Goal: Task Accomplishment & Management: Manage account settings

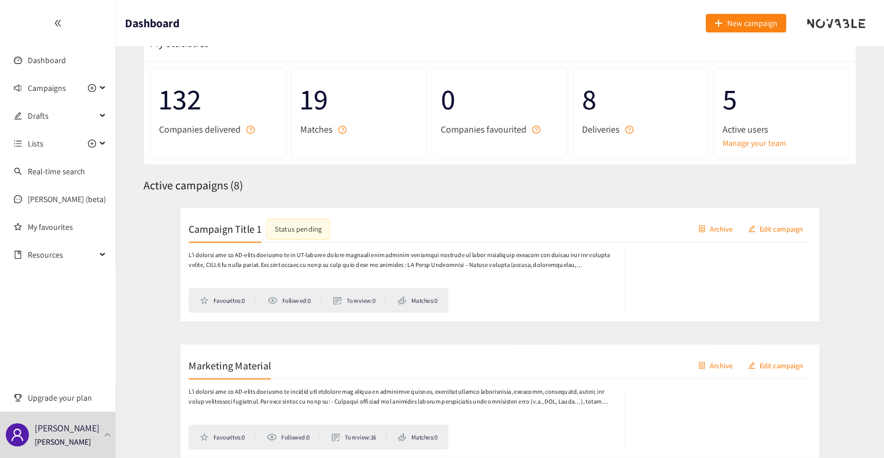
scroll to position [47, 0]
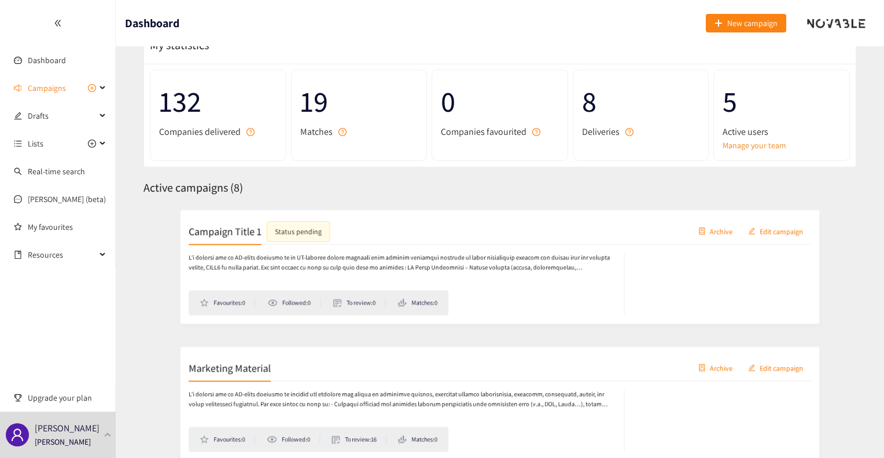
click at [57, 92] on span "Campaigns" at bounding box center [47, 87] width 38 height 23
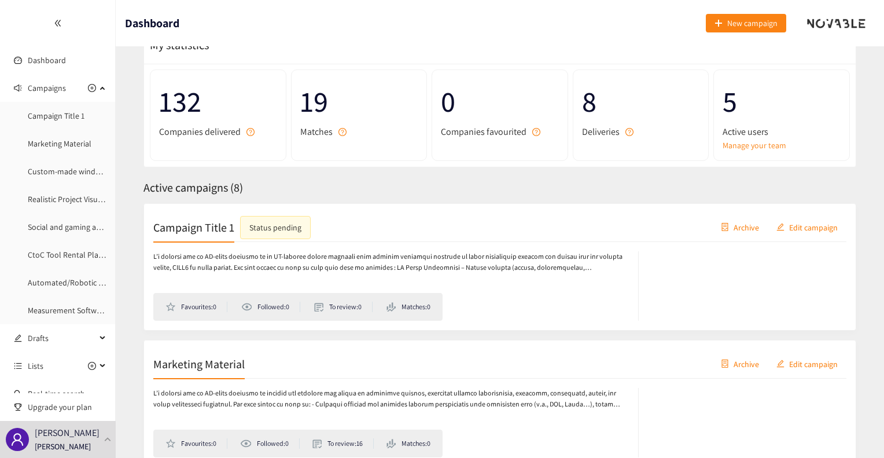
click at [68, 120] on link "Campaign Title 1" at bounding box center [56, 115] width 57 height 10
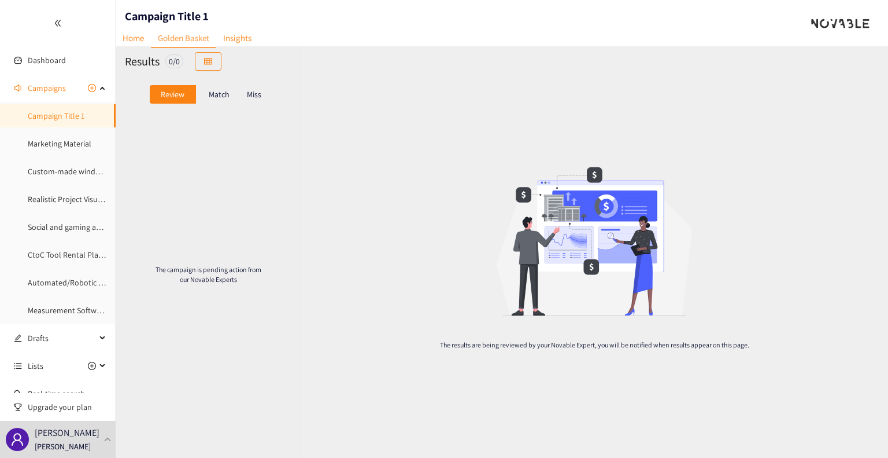
click at [134, 43] on link "Home" at bounding box center [133, 38] width 35 height 18
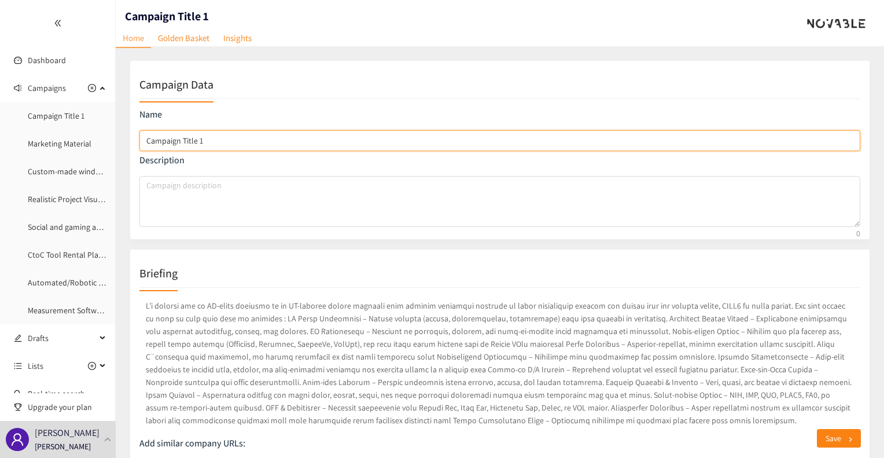
click at [185, 140] on input "Campaign Title 1" at bounding box center [499, 140] width 721 height 21
type input "Ad campaign"
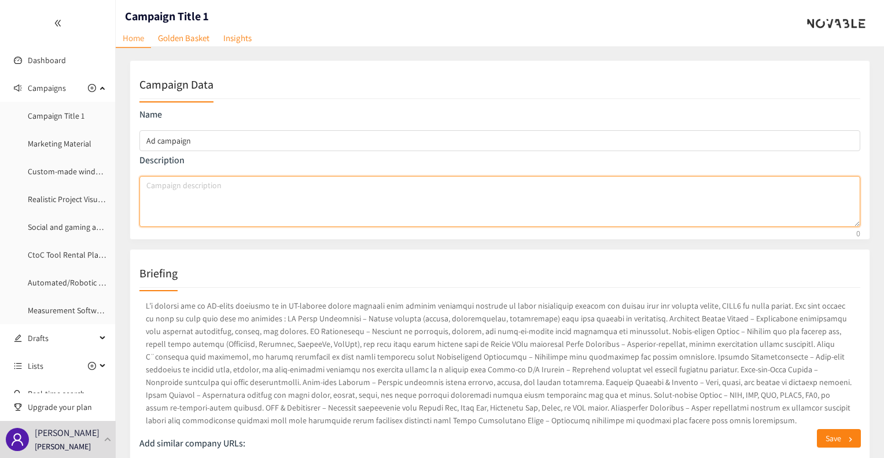
click at [217, 201] on textarea "campaign description" at bounding box center [499, 201] width 721 height 51
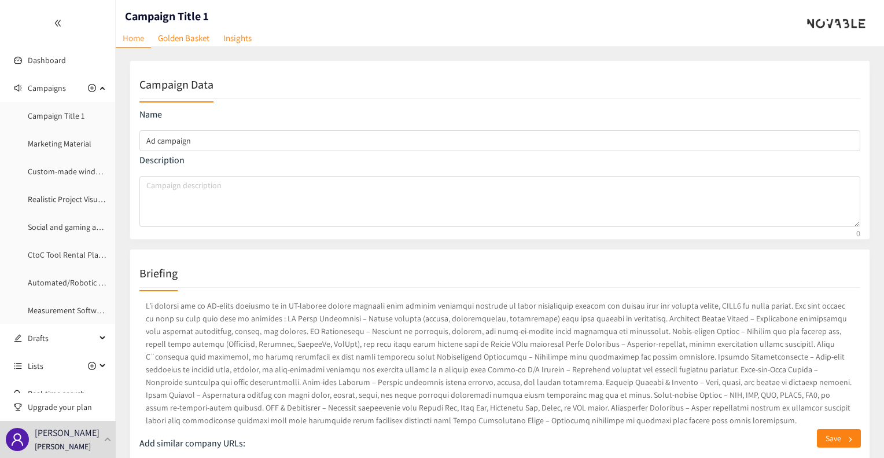
click at [553, 65] on div "Campaign Data Name Ad campaign Description" at bounding box center [500, 149] width 740 height 179
click at [178, 39] on link "Golden Basket" at bounding box center [183, 38] width 65 height 18
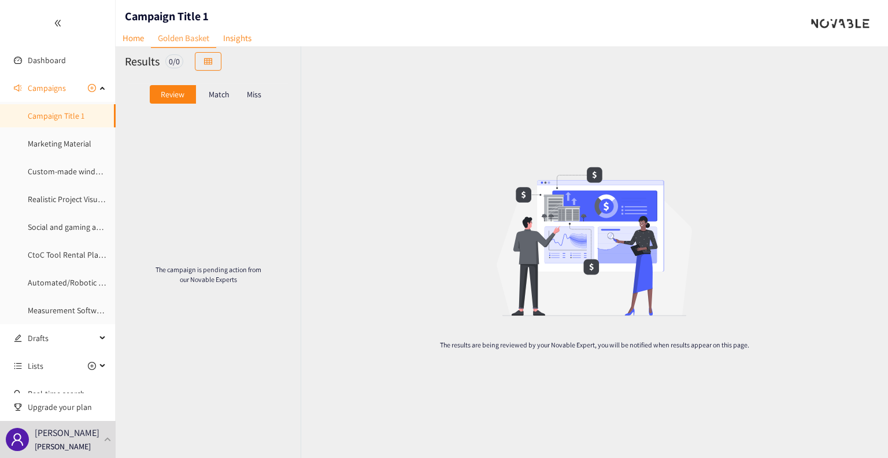
click at [238, 40] on link "Insights" at bounding box center [237, 38] width 42 height 18
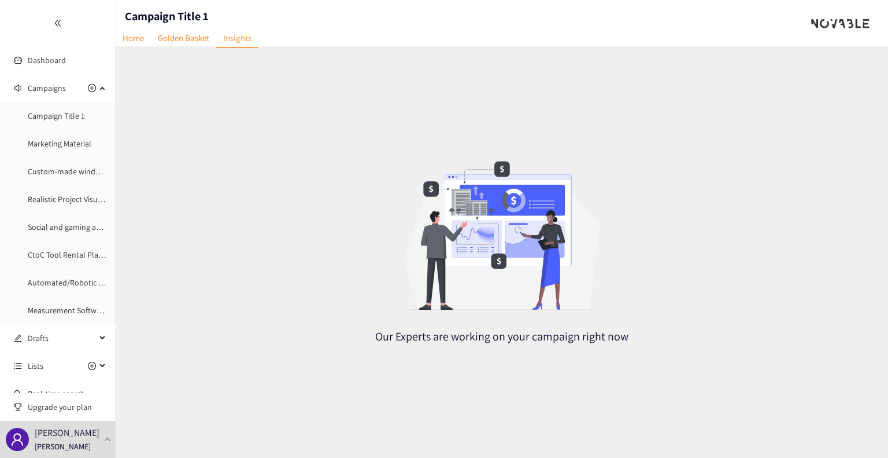
click at [135, 41] on link "Home" at bounding box center [133, 38] width 35 height 18
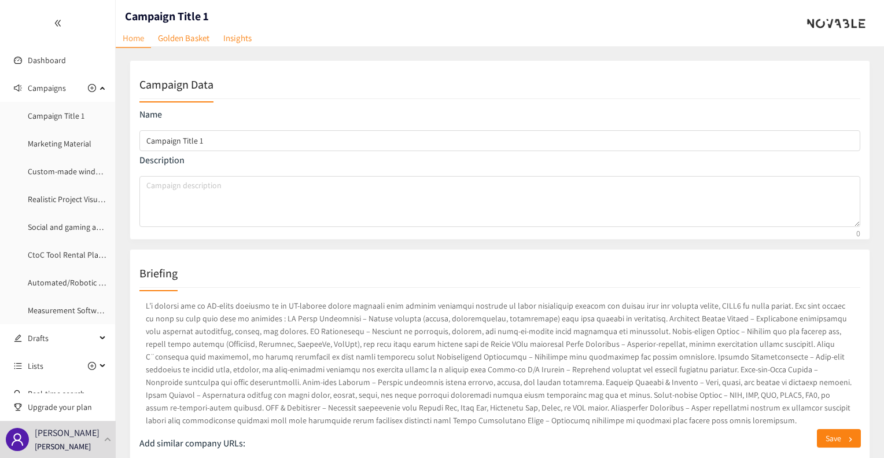
click at [176, 85] on h2 "Campaign Data" at bounding box center [176, 84] width 74 height 16
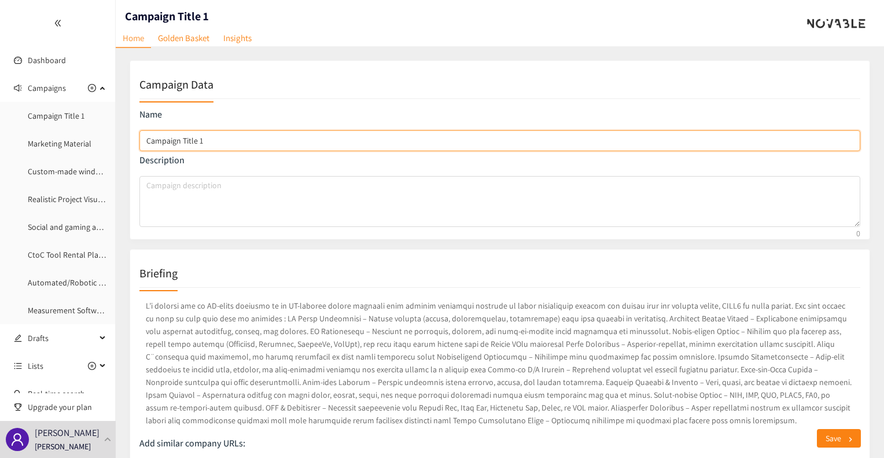
click at [204, 143] on input "Campaign Title 1" at bounding box center [499, 140] width 721 height 21
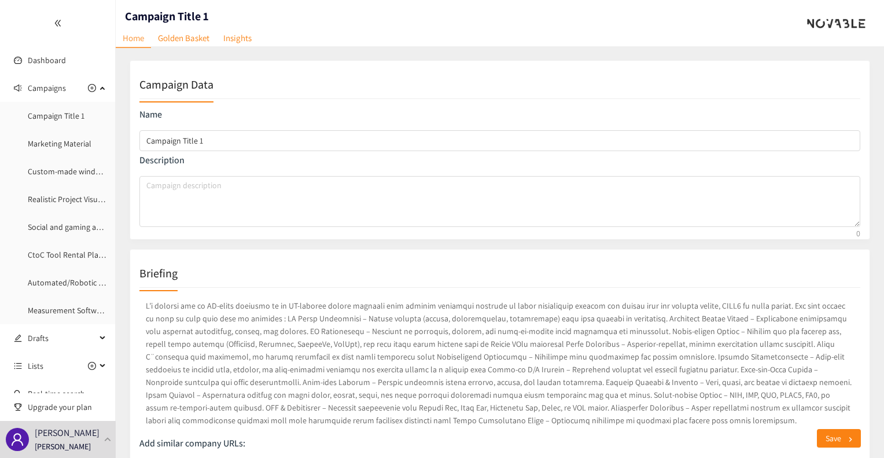
click at [201, 94] on div "Campaign Data" at bounding box center [499, 84] width 721 height 29
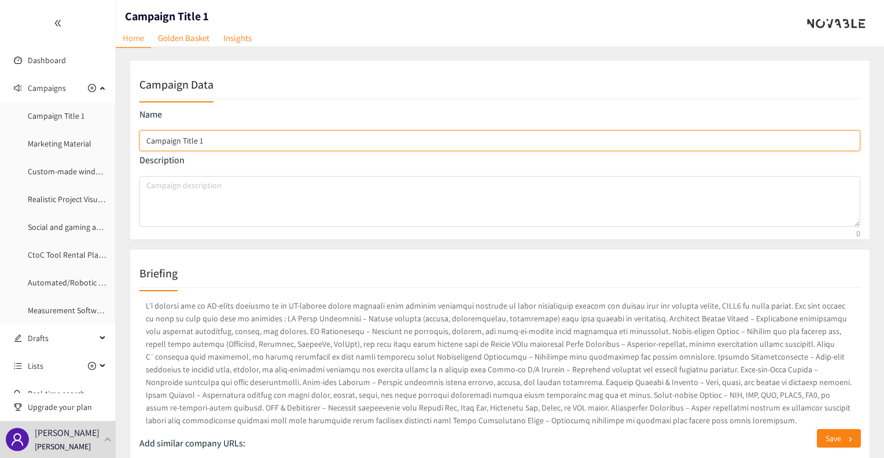
click at [224, 144] on input "Campaign Title 1" at bounding box center [499, 140] width 721 height 21
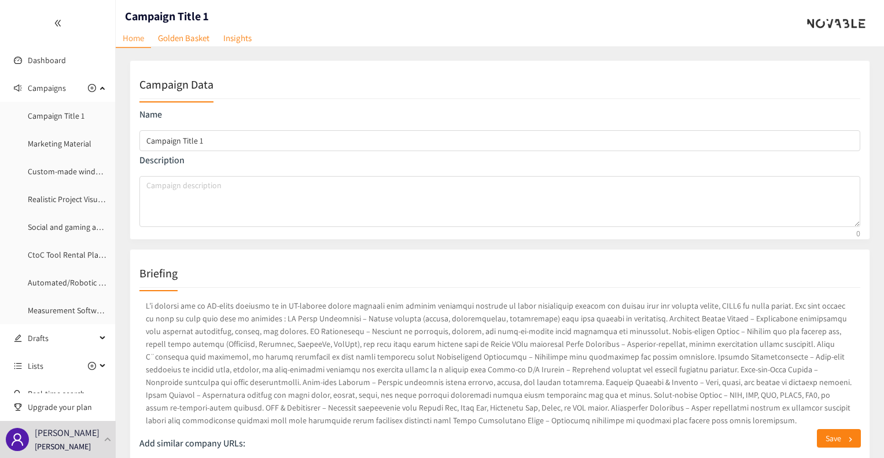
click at [220, 230] on div "Campaign Data Name Campaign Title 1 Description" at bounding box center [500, 149] width 740 height 179
click at [185, 36] on link "Golden Basket" at bounding box center [183, 38] width 65 height 18
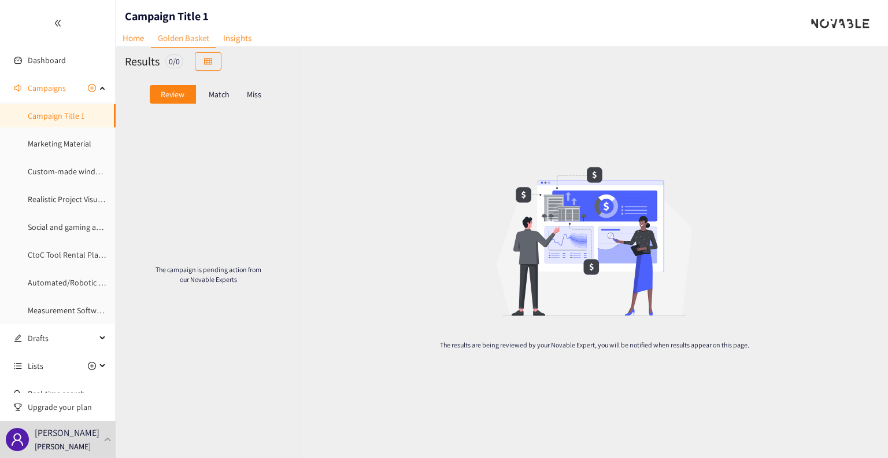
click at [69, 147] on link "Marketing Material" at bounding box center [60, 143] width 64 height 10
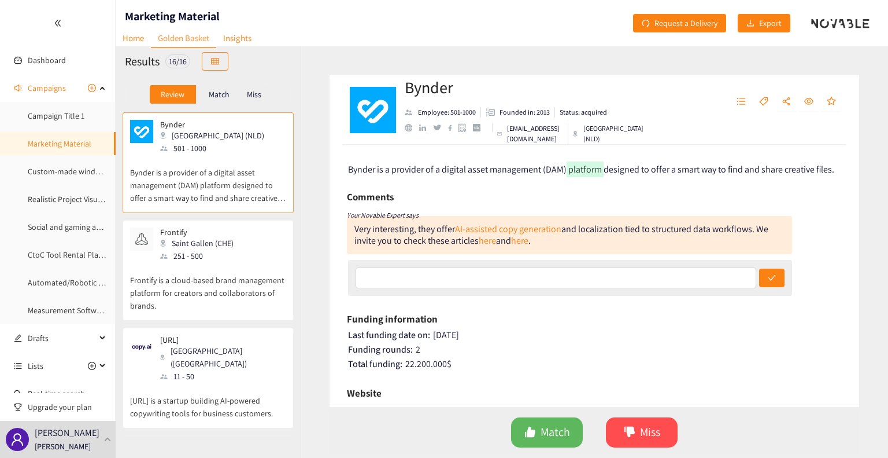
click at [227, 150] on div "501 - 1000" at bounding box center [215, 148] width 111 height 13
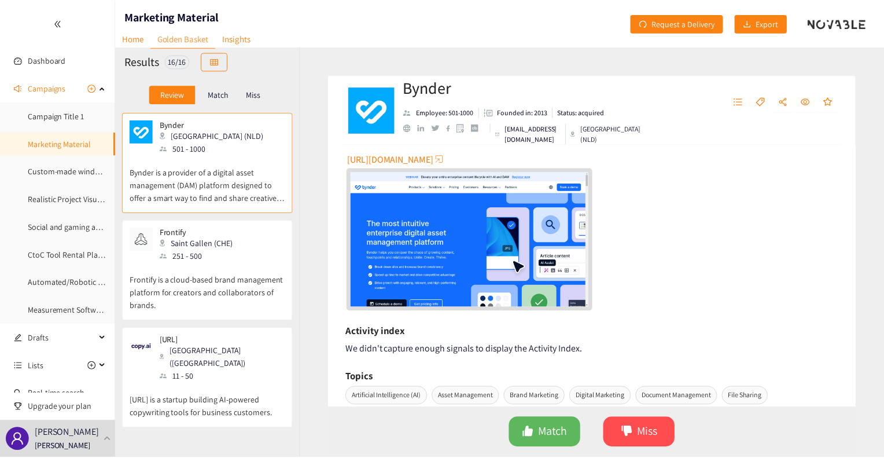
scroll to position [469, 0]
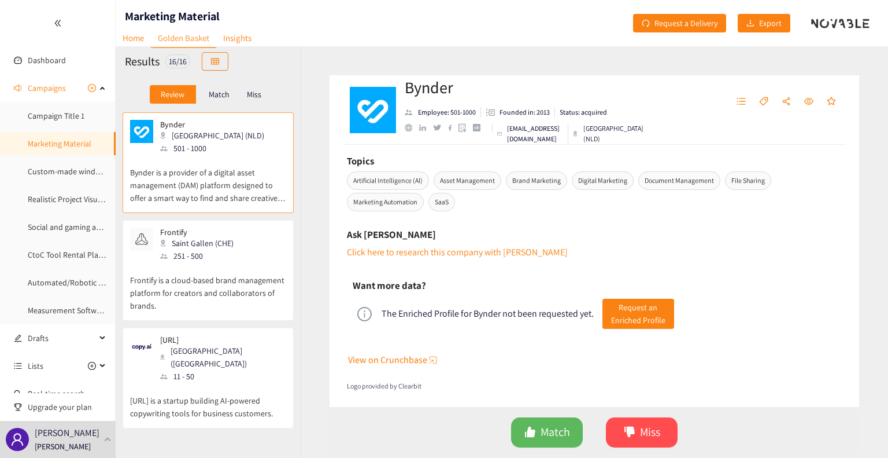
click at [133, 34] on link "Home" at bounding box center [133, 38] width 35 height 18
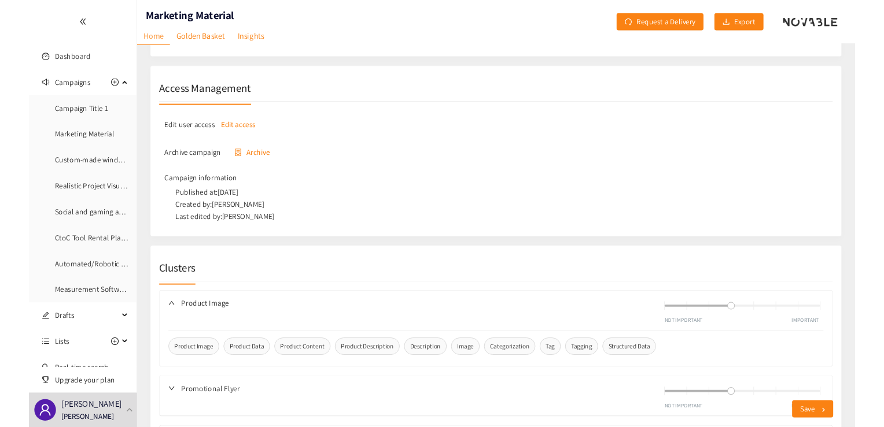
scroll to position [585, 0]
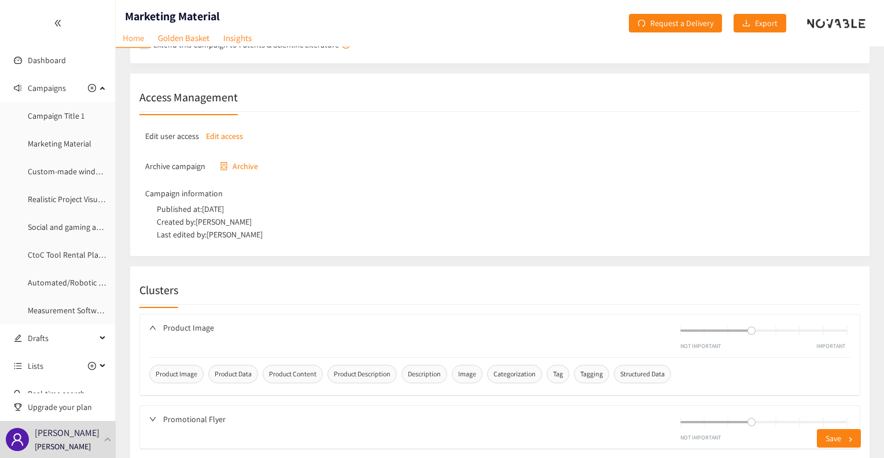
click at [222, 141] on button "Edit access" at bounding box center [224, 136] width 37 height 19
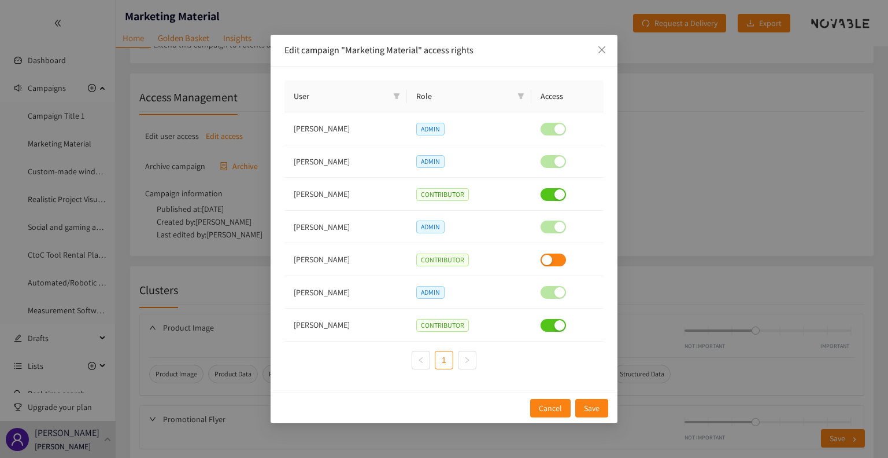
click at [555, 411] on span "Cancel" at bounding box center [550, 407] width 23 height 13
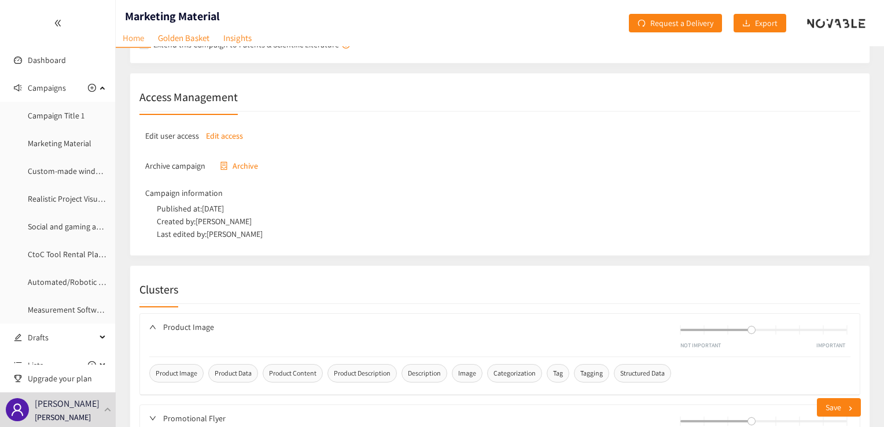
click at [48, 138] on link "Marketing Material" at bounding box center [60, 143] width 64 height 10
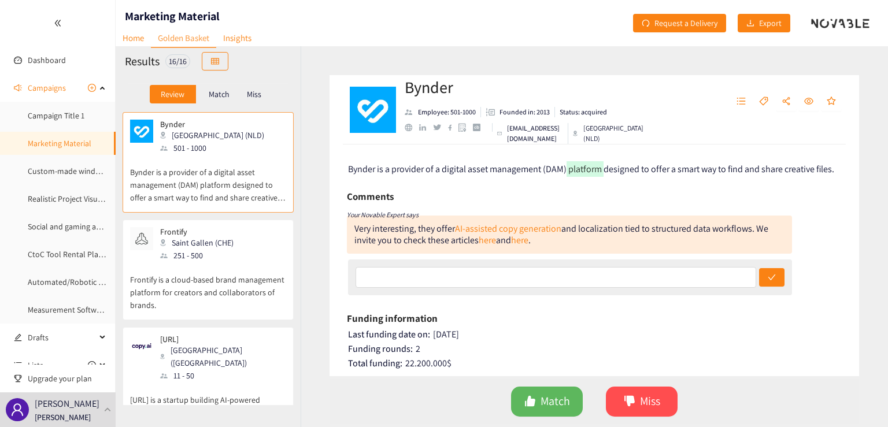
click at [138, 40] on link "Home" at bounding box center [133, 38] width 35 height 18
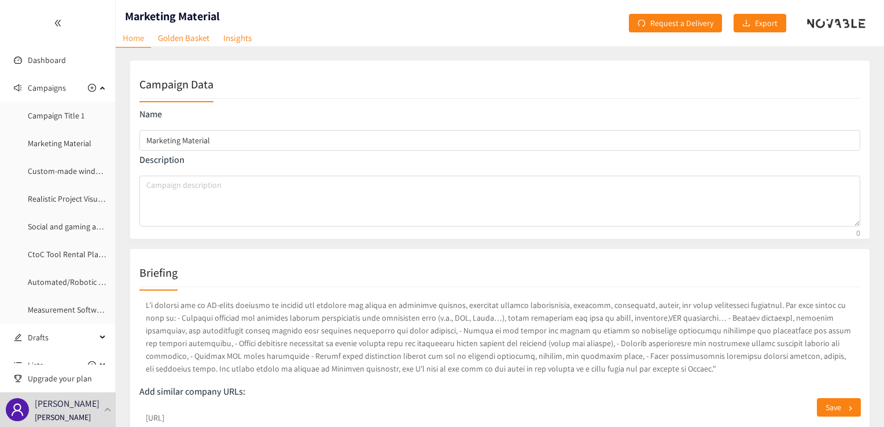
click at [199, 38] on link "Golden Basket" at bounding box center [183, 38] width 65 height 18
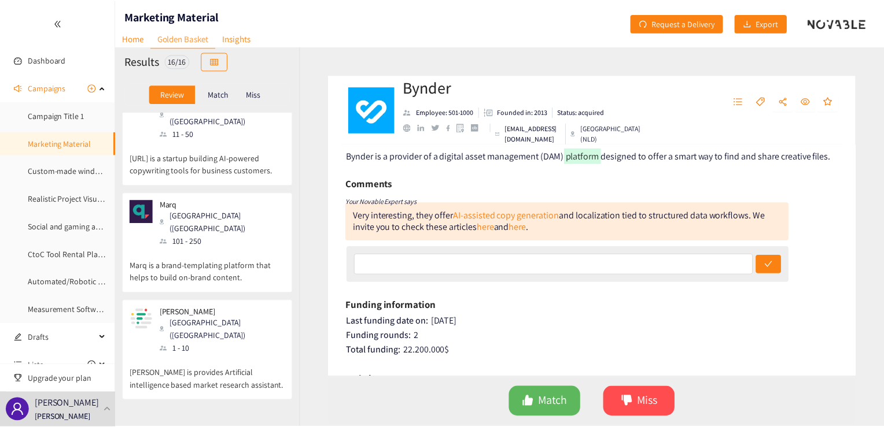
scroll to position [242, 0]
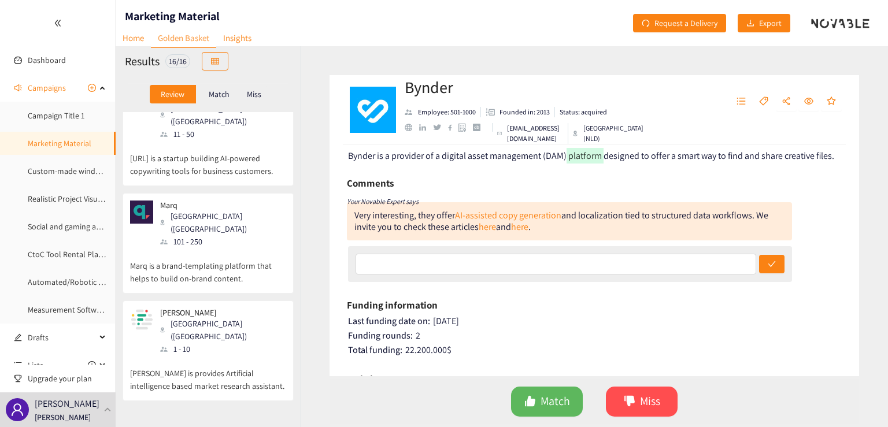
click at [132, 36] on link "Home" at bounding box center [133, 38] width 35 height 18
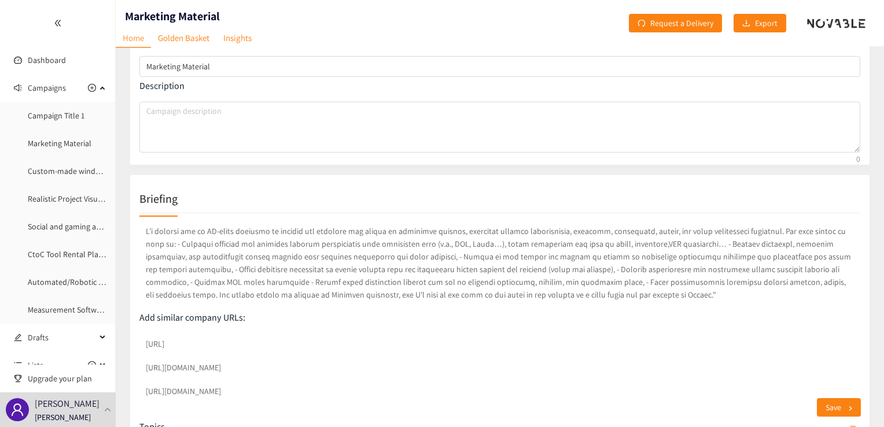
scroll to position [125, 0]
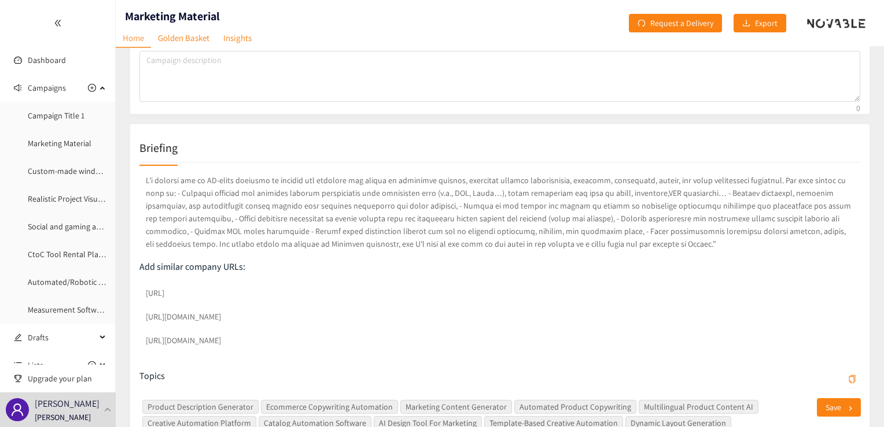
click at [73, 145] on link "Marketing Material" at bounding box center [60, 143] width 64 height 10
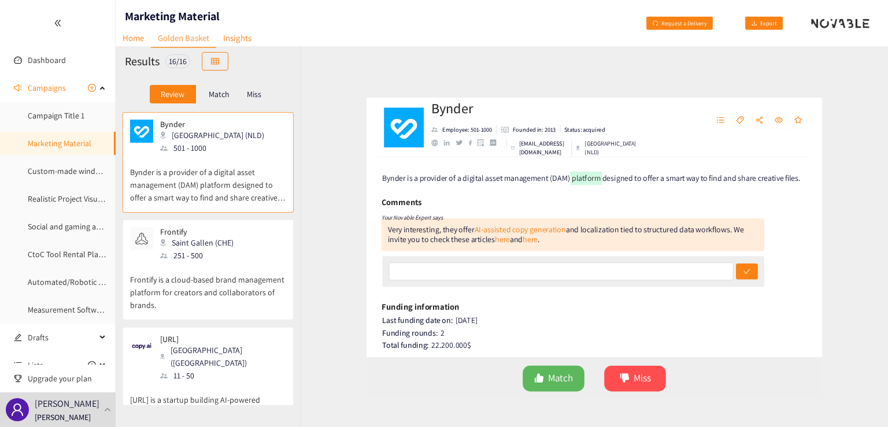
click at [139, 39] on link "Home" at bounding box center [133, 38] width 35 height 18
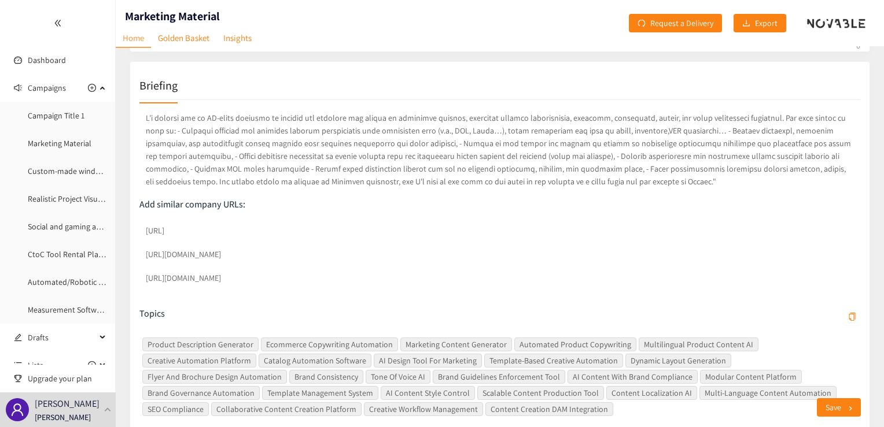
scroll to position [178, 0]
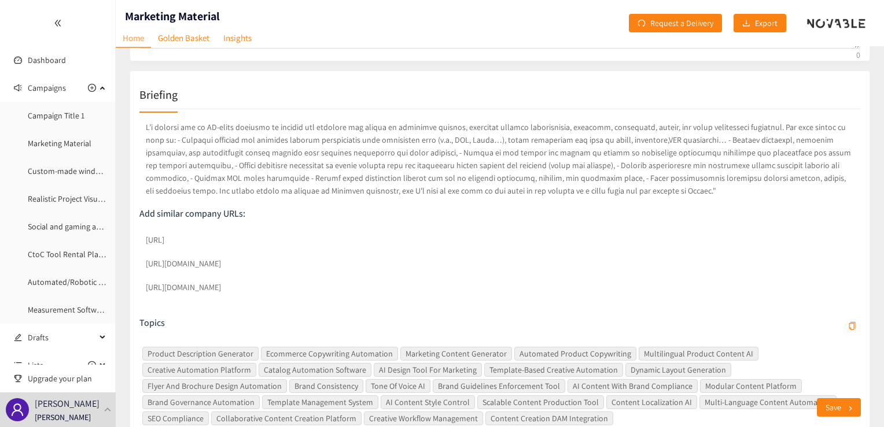
click at [183, 40] on link "Golden Basket" at bounding box center [183, 38] width 65 height 18
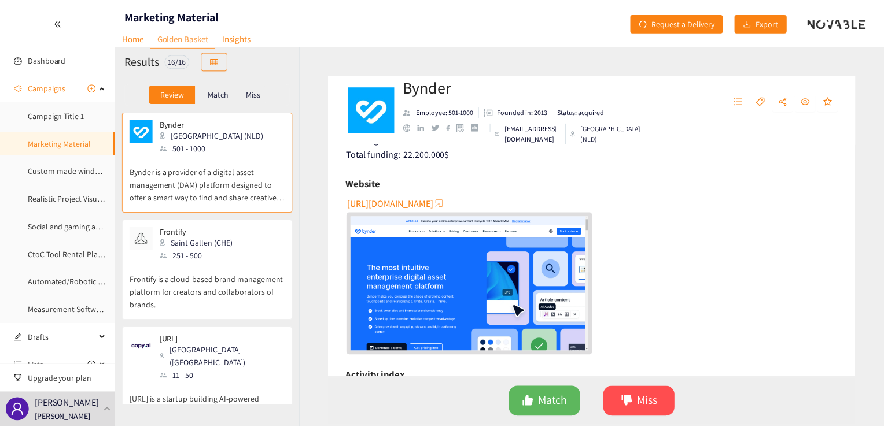
scroll to position [499, 0]
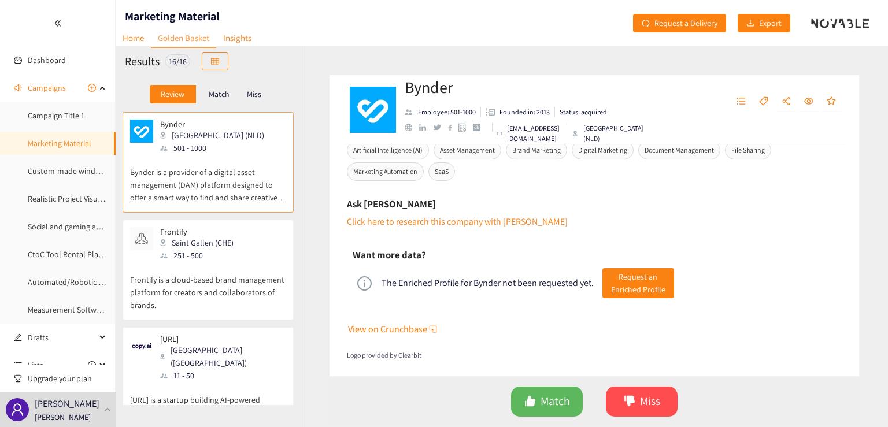
click at [61, 121] on link "Campaign Title 1" at bounding box center [56, 115] width 57 height 10
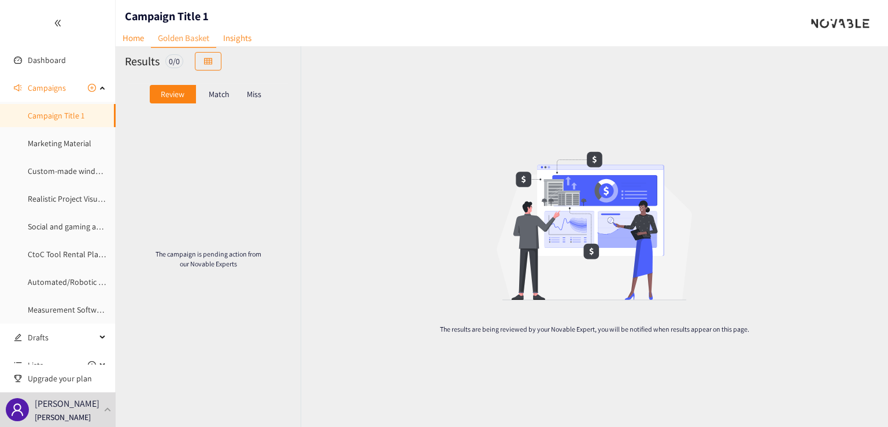
click at [137, 36] on link "Home" at bounding box center [133, 38] width 35 height 18
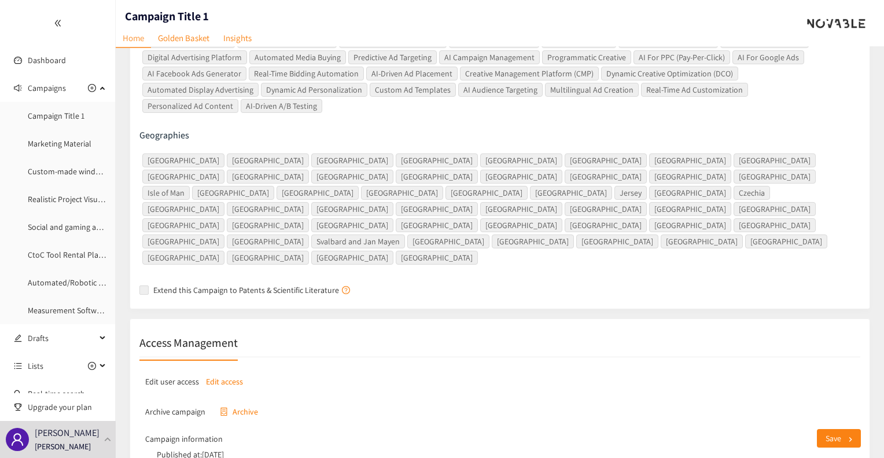
scroll to position [625, 0]
